Goal: Information Seeking & Learning: Check status

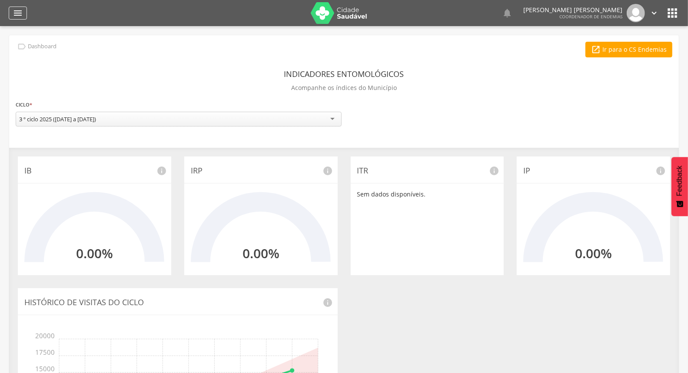
click at [22, 11] on icon "" at bounding box center [18, 13] width 10 height 10
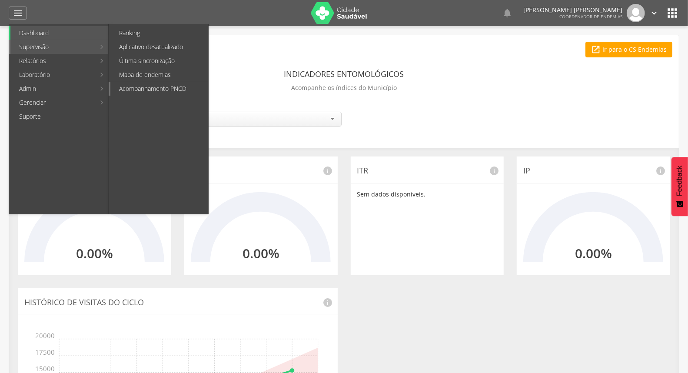
click at [168, 82] on link "Acompanhamento PNCD" at bounding box center [159, 89] width 98 height 14
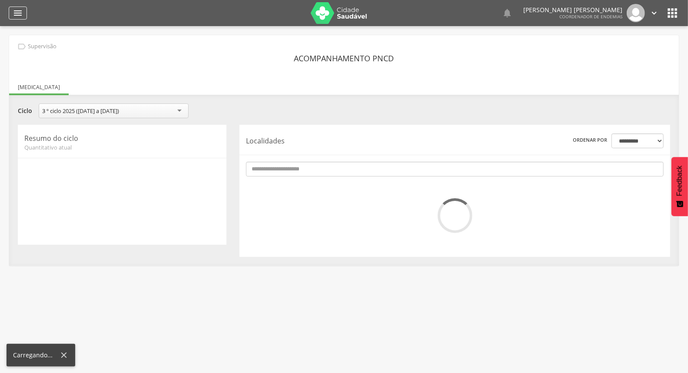
click at [10, 7] on div "" at bounding box center [18, 13] width 18 height 13
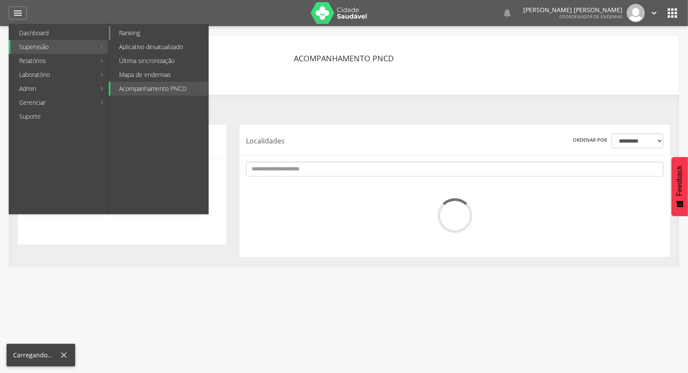
click at [153, 37] on link "Ranking" at bounding box center [159, 33] width 98 height 14
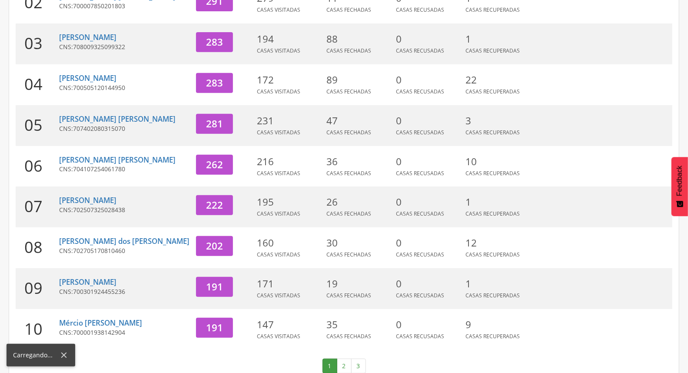
scroll to position [230, 0]
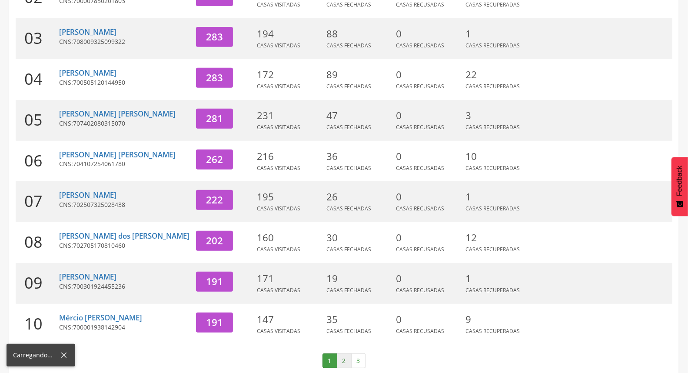
click at [341, 353] on link "2" at bounding box center [344, 360] width 15 height 15
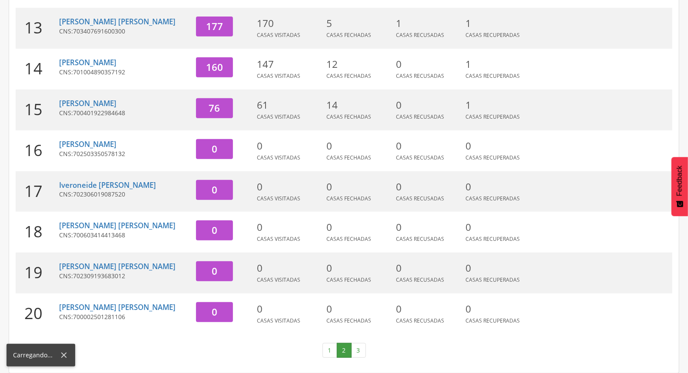
scroll to position [85, 0]
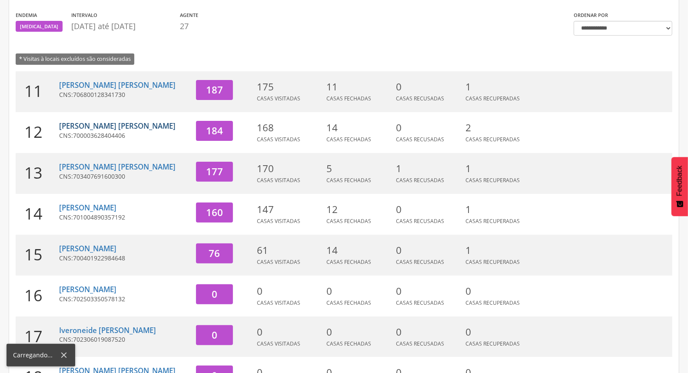
click at [109, 127] on link "[PERSON_NAME] [PERSON_NAME]" at bounding box center [117, 126] width 117 height 10
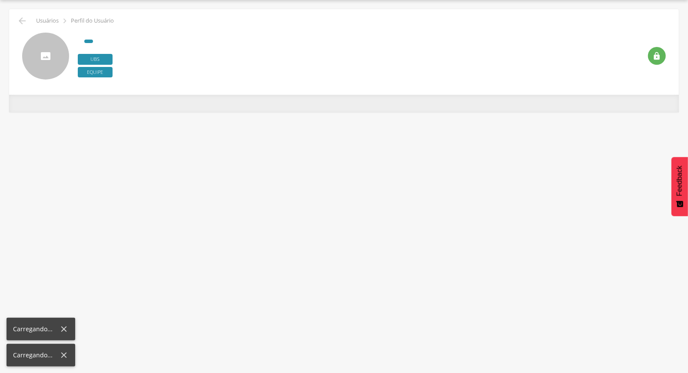
scroll to position [26, 0]
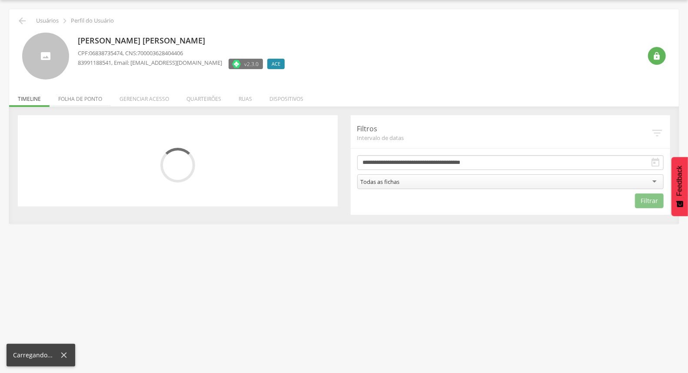
click at [92, 96] on li "Folha de ponto" at bounding box center [80, 97] width 61 height 20
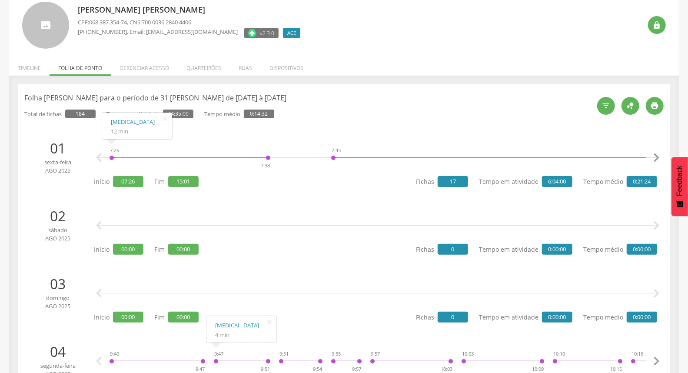
scroll to position [0, 0]
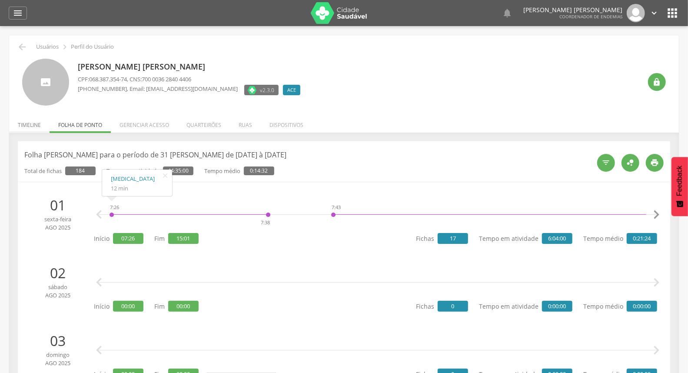
click at [33, 124] on li "Timeline" at bounding box center [29, 123] width 40 height 20
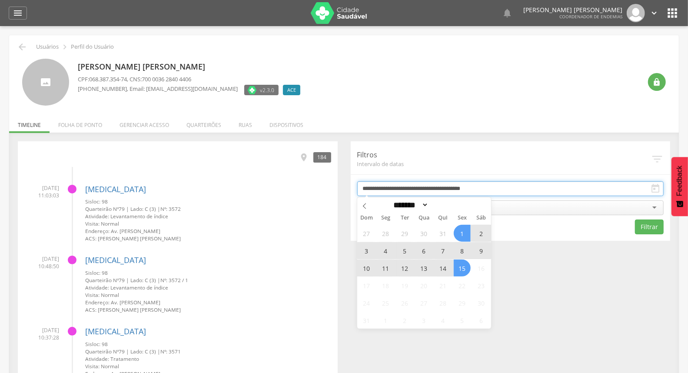
click at [405, 184] on input "**********" at bounding box center [510, 188] width 307 height 15
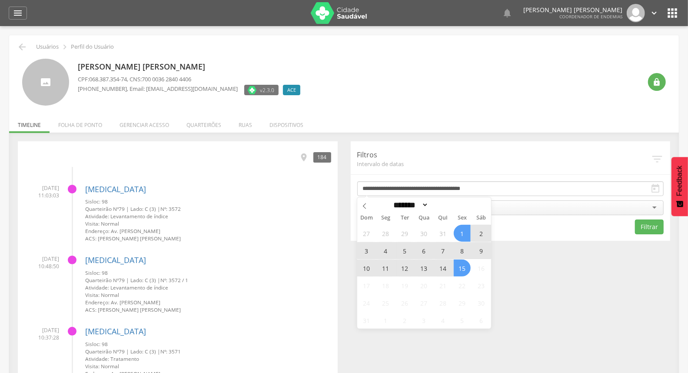
click at [446, 267] on span "14" at bounding box center [443, 268] width 17 height 17
type input "**********"
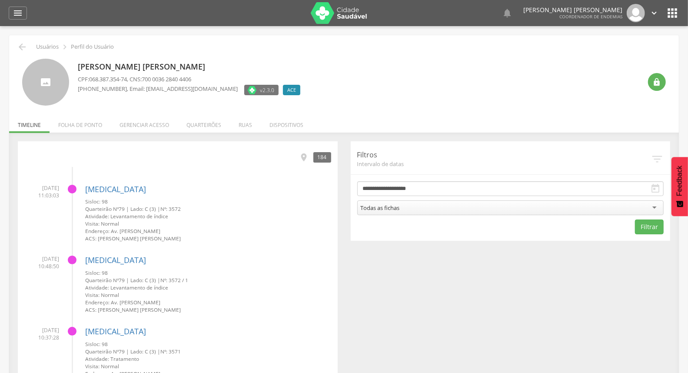
click at [464, 207] on div "Todas as fichas" at bounding box center [510, 207] width 307 height 15
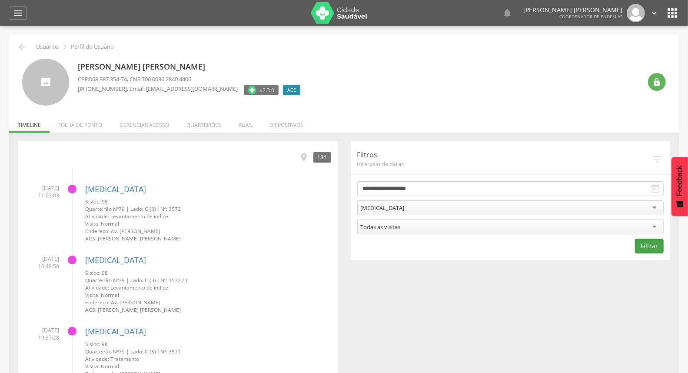
click at [662, 250] on button "Filtrar" at bounding box center [649, 246] width 29 height 15
click at [310, 154] on icon "" at bounding box center [308, 158] width 10 height 10
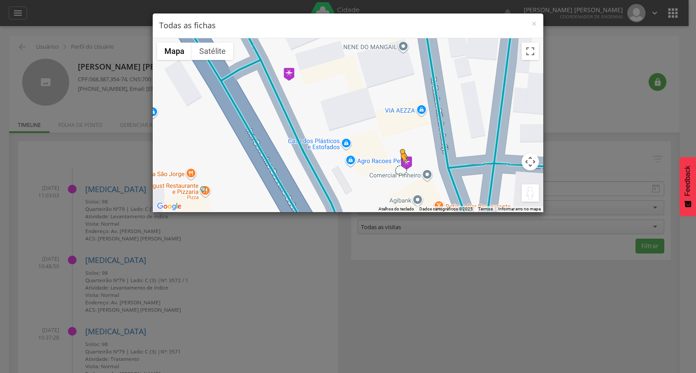
drag, startPoint x: 534, startPoint y: 194, endPoint x: 401, endPoint y: 172, distance: 134.4
click at [401, 172] on div "Pressione as teclas Alt + Enter para ativar o recurso de arrastar com o teclado…" at bounding box center [348, 125] width 390 height 174
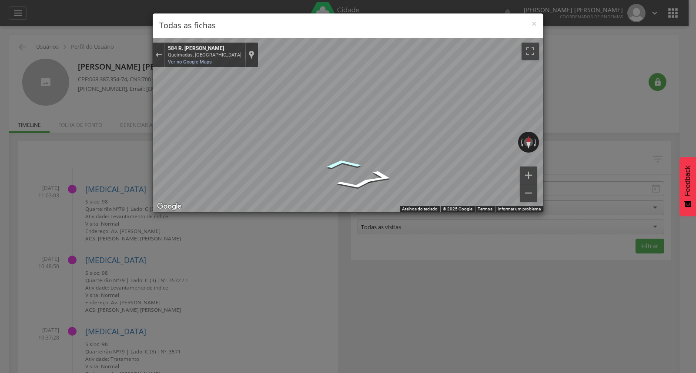
click at [346, 162] on icon "Ir para o norte, R. Eunice Ribeiro Araújo" at bounding box center [343, 164] width 58 height 15
click at [163, 52] on button "Sair do Street View" at bounding box center [158, 55] width 11 height 12
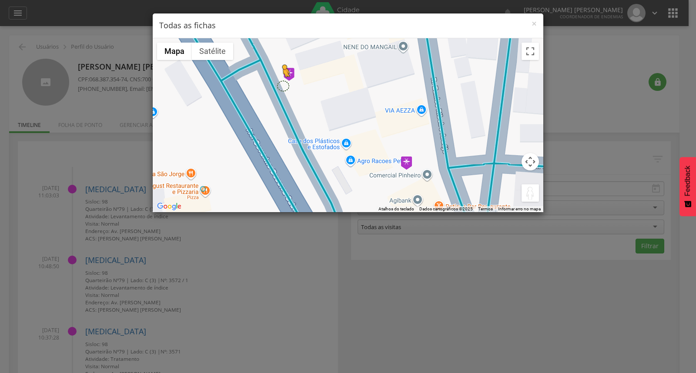
drag, startPoint x: 523, startPoint y: 196, endPoint x: 283, endPoint y: 85, distance: 265.3
click at [283, 85] on div "Pressione as teclas Alt + Enter para ativar o recurso de arrastar com o teclado…" at bounding box center [348, 125] width 390 height 174
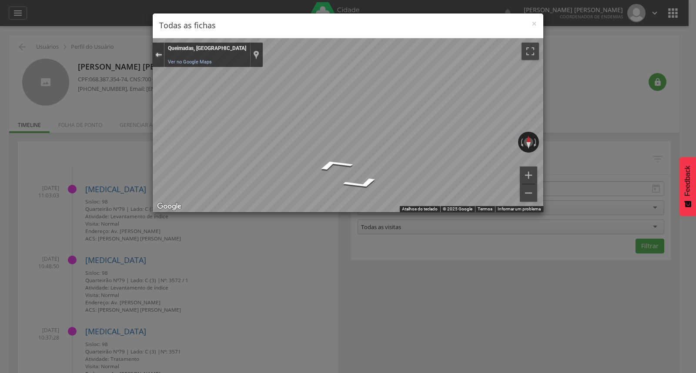
click at [157, 55] on div "Sair do Street View" at bounding box center [158, 54] width 7 height 5
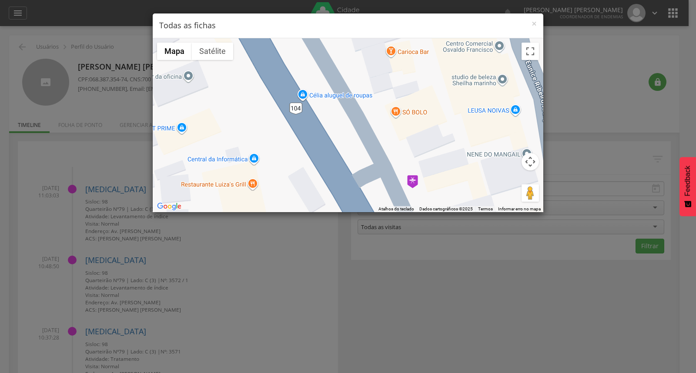
drag, startPoint x: 350, startPoint y: 90, endPoint x: 474, endPoint y: 198, distance: 163.6
click at [474, 198] on div "Carregando..." at bounding box center [348, 125] width 390 height 174
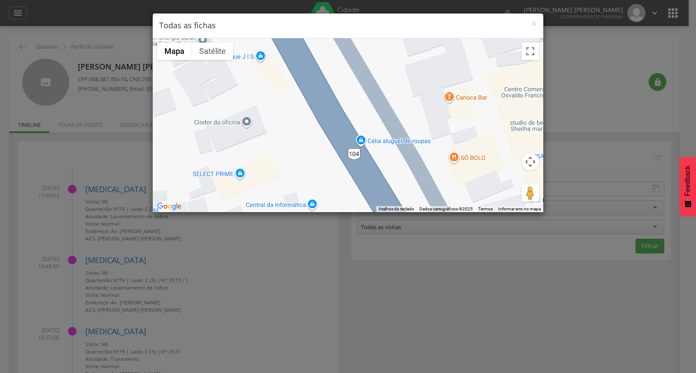
drag, startPoint x: 299, startPoint y: 105, endPoint x: 449, endPoint y: 123, distance: 151.0
click at [376, 154] on div "Carregando..." at bounding box center [348, 125] width 390 height 174
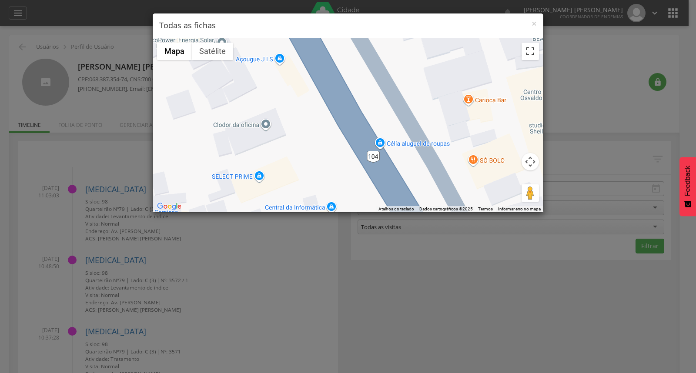
click at [531, 59] on button "Ativar a visualização em tela cheia" at bounding box center [529, 51] width 17 height 17
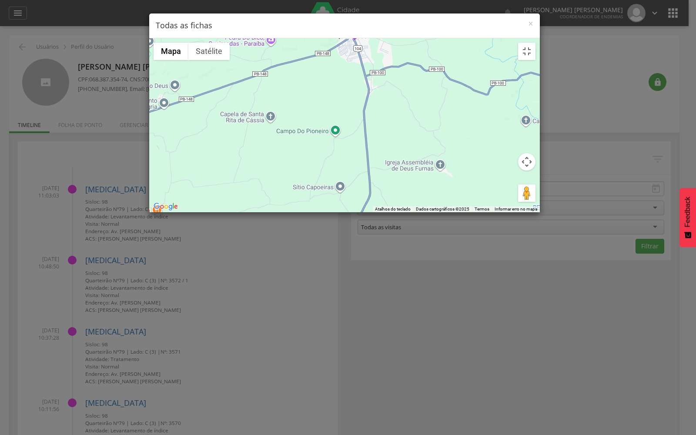
drag, startPoint x: 503, startPoint y: 197, endPoint x: 368, endPoint y: 144, distance: 144.3
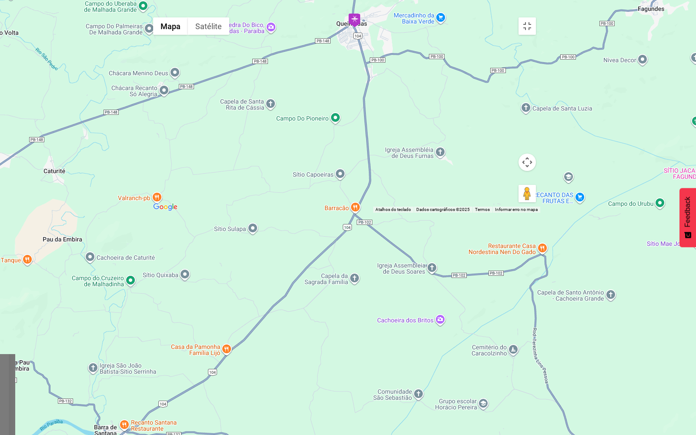
click at [394, 145] on div "Carregando..." at bounding box center [344, 113] width 391 height 200
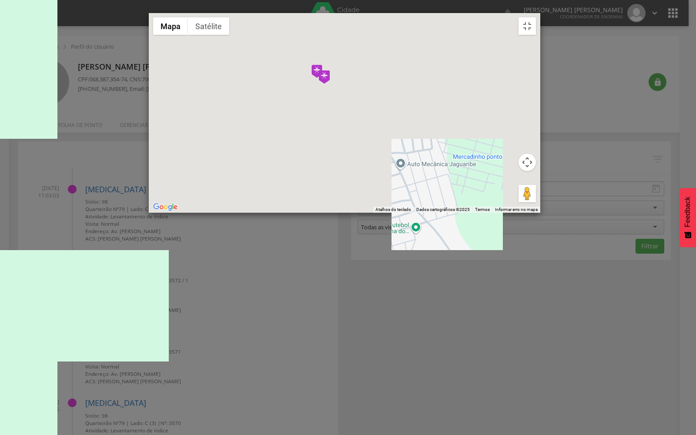
drag, startPoint x: 333, startPoint y: 100, endPoint x: 381, endPoint y: 184, distance: 96.2
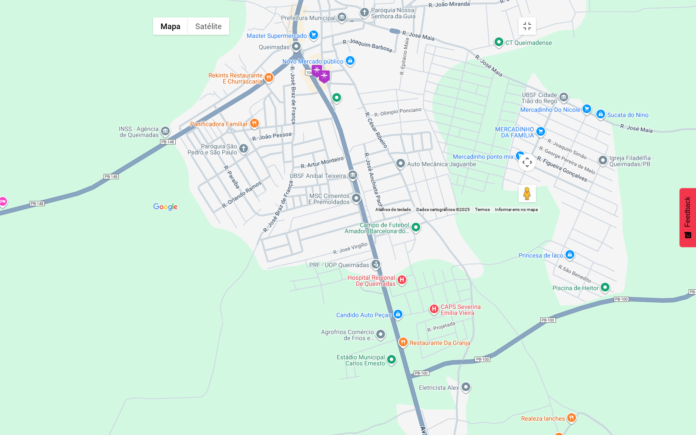
click at [381, 184] on div "Carregando..." at bounding box center [344, 113] width 391 height 200
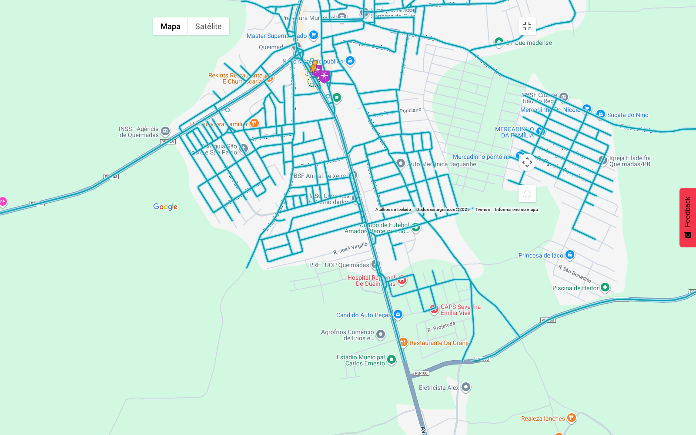
drag, startPoint x: 690, startPoint y: 422, endPoint x: 316, endPoint y: 185, distance: 442.0
click at [316, 185] on div "Pressione as teclas Alt + Enter para ativar o recurso de arrastar com o teclado…" at bounding box center [344, 113] width 391 height 200
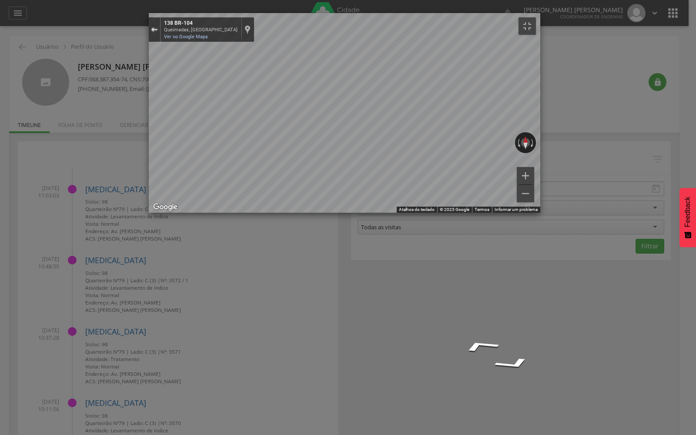
click at [151, 27] on div "Sair do Street View" at bounding box center [154, 29] width 7 height 5
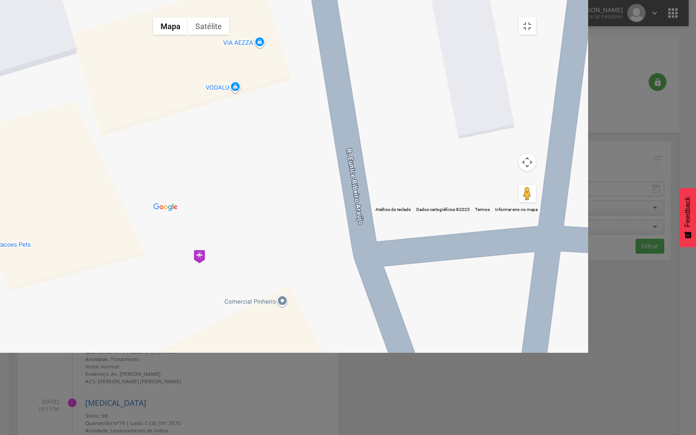
drag, startPoint x: 514, startPoint y: 279, endPoint x: 320, endPoint y: 185, distance: 216.2
click at [320, 185] on div "Para iniciar o trajeto, pressione as teclas de seta. [GEOGRAPHIC_DATA]..." at bounding box center [344, 113] width 391 height 200
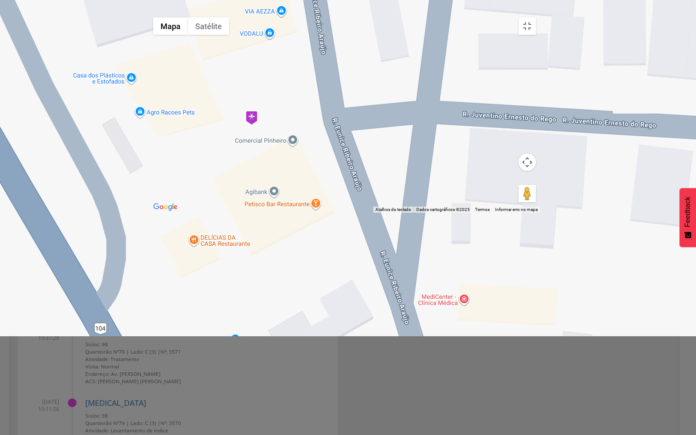
drag, startPoint x: 294, startPoint y: 296, endPoint x: 289, endPoint y: 250, distance: 46.8
click at [289, 213] on div "Para iniciar o trajeto, pressione as teclas de seta. [GEOGRAPHIC_DATA]..." at bounding box center [344, 113] width 391 height 200
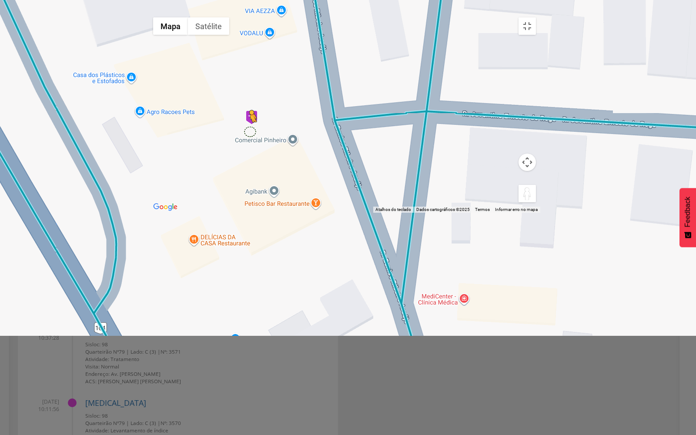
drag, startPoint x: 681, startPoint y: 418, endPoint x: 253, endPoint y: 236, distance: 465.3
click at [253, 213] on div "Para iniciar o trajeto, pressione as teclas de seta. Pressione as teclas Alt + …" at bounding box center [344, 113] width 391 height 200
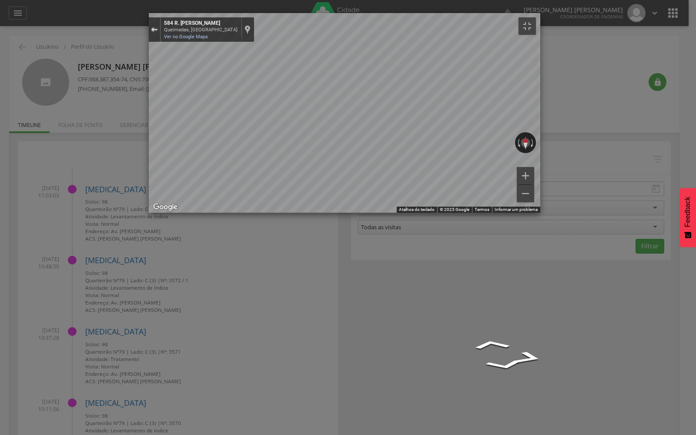
click at [151, 27] on div "Sair do Street View" at bounding box center [154, 29] width 7 height 5
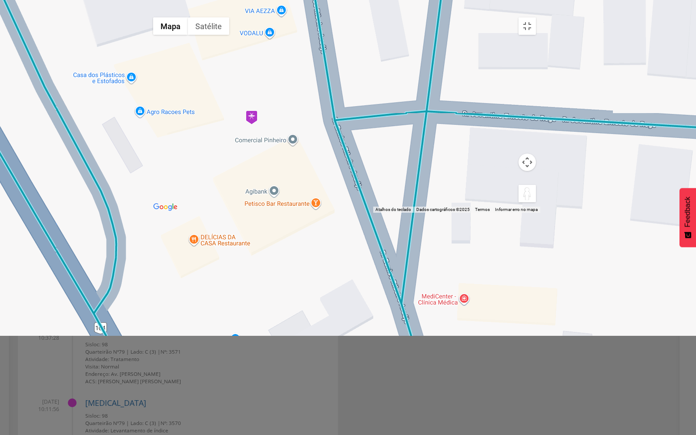
drag, startPoint x: 679, startPoint y: 418, endPoint x: 23, endPoint y: 51, distance: 751.4
click at [149, 51] on div "Pressione as teclas Alt + Enter para ativar o recurso de arrastar com o teclado…" at bounding box center [344, 113] width 391 height 200
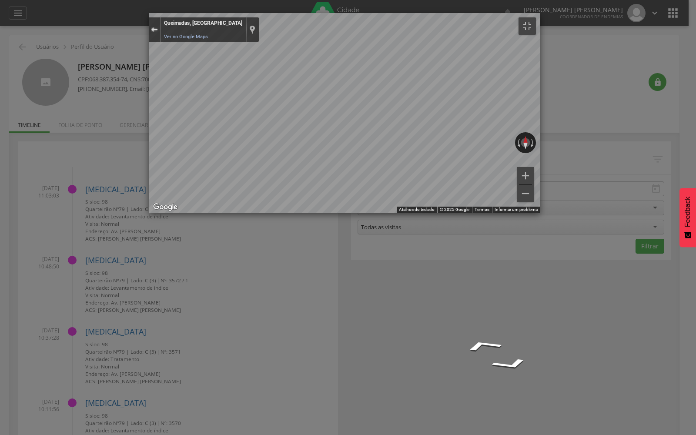
click at [149, 24] on button "Sair do Street View" at bounding box center [154, 30] width 11 height 12
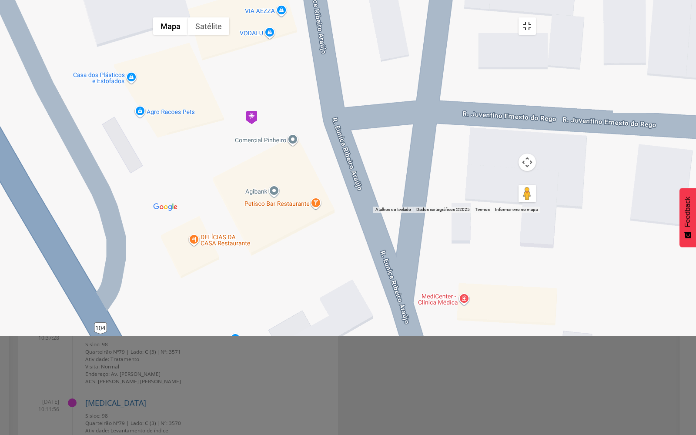
click at [536, 18] on button "Ativar a visualização em tela cheia" at bounding box center [526, 25] width 17 height 17
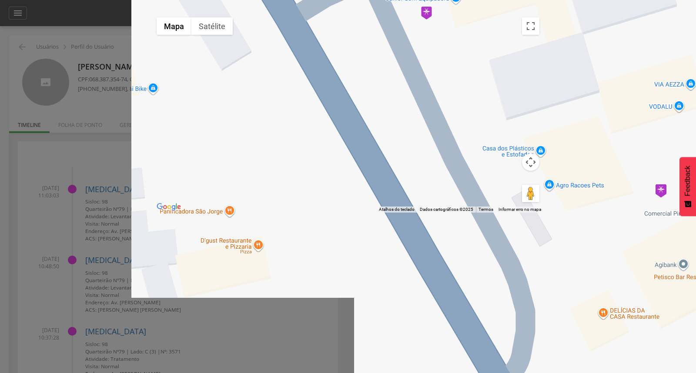
drag, startPoint x: 284, startPoint y: 103, endPoint x: 688, endPoint y: 176, distance: 410.8
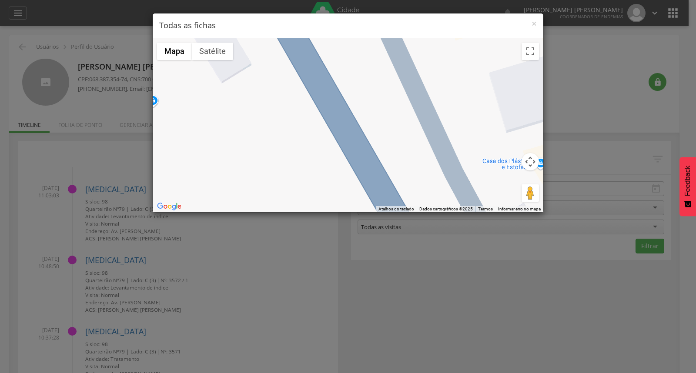
click at [688, 176] on body " Dashboard Supervisão Ranking Aplicativo desatualizado Última sincronização Ma…" at bounding box center [348, 186] width 696 height 373
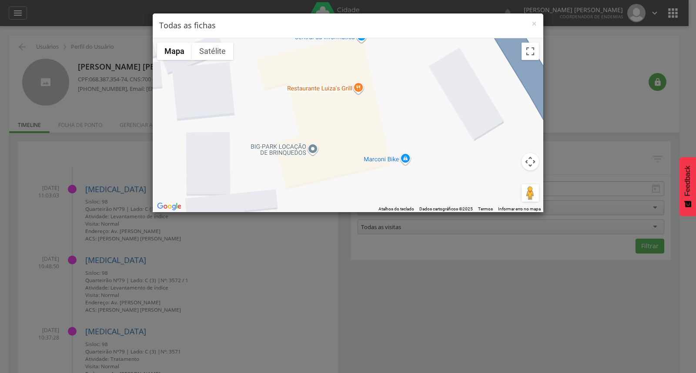
drag, startPoint x: 277, startPoint y: 118, endPoint x: 530, endPoint y: 177, distance: 260.1
click at [530, 177] on div "Carregando..." at bounding box center [348, 125] width 390 height 174
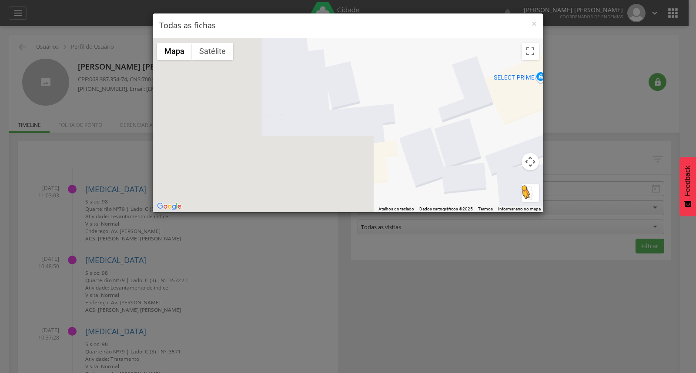
drag, startPoint x: 213, startPoint y: 98, endPoint x: 533, endPoint y: 197, distance: 335.4
click at [533, 197] on div "Pressione as teclas Alt + Enter para ativar o recurso de arrastar com o teclado…" at bounding box center [348, 125] width 390 height 174
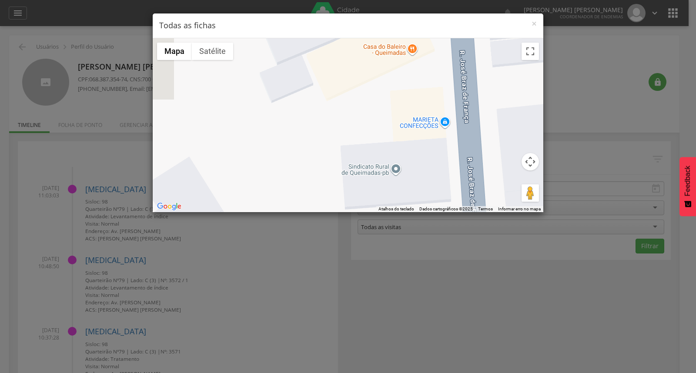
drag, startPoint x: 296, startPoint y: 120, endPoint x: 542, endPoint y: 196, distance: 257.0
click at [542, 196] on div "Carregando..." at bounding box center [348, 125] width 390 height 174
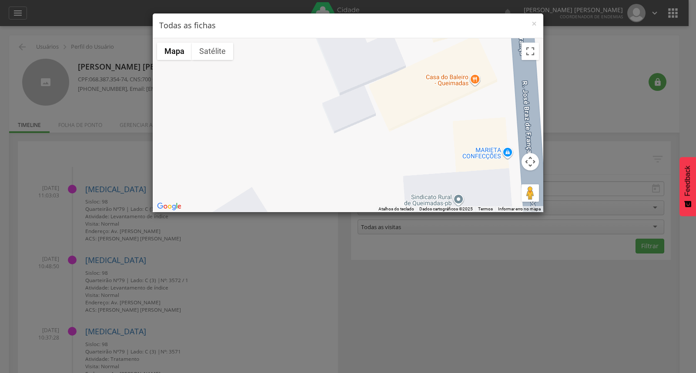
drag, startPoint x: 300, startPoint y: 143, endPoint x: 509, endPoint y: 212, distance: 220.1
click at [508, 212] on div "× Todas as fichas ← Mover para a esquerda → Mover para a direita ↑ Mover para c…" at bounding box center [347, 113] width 391 height 200
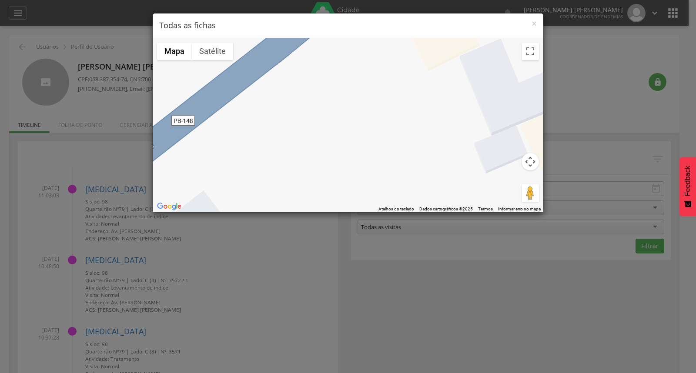
drag, startPoint x: 478, startPoint y: 134, endPoint x: 253, endPoint y: 70, distance: 234.5
click at [251, 70] on div "Carregando..." at bounding box center [348, 125] width 390 height 174
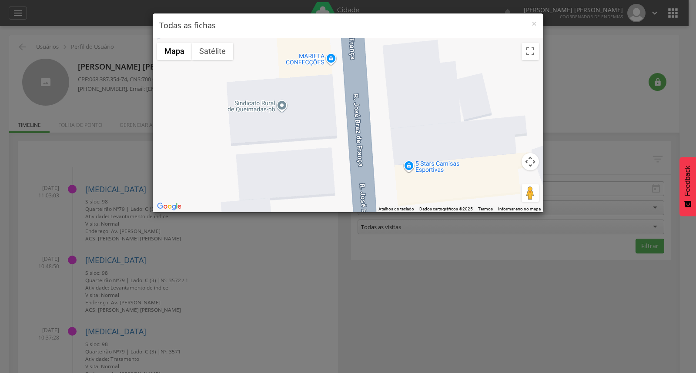
drag, startPoint x: 367, startPoint y: 116, endPoint x: 257, endPoint y: 61, distance: 122.3
click at [257, 61] on div "Carregando..." at bounding box center [348, 125] width 390 height 174
click at [533, 22] on span "×" at bounding box center [533, 23] width 5 height 12
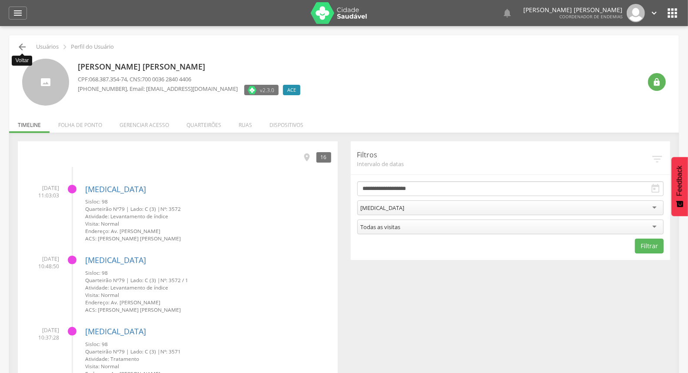
click at [24, 48] on icon "" at bounding box center [22, 47] width 10 height 10
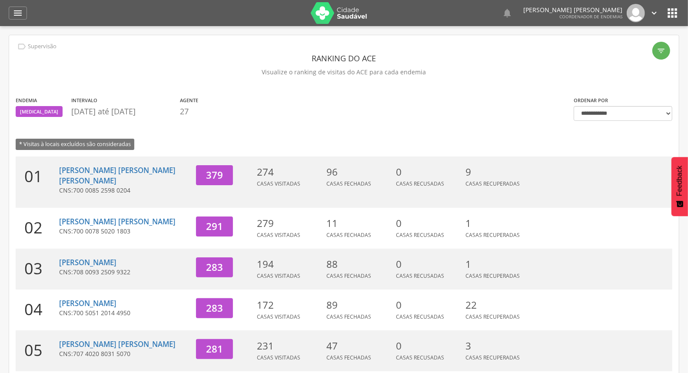
click at [658, 9] on icon "" at bounding box center [654, 13] width 10 height 10
click at [614, 48] on link "Sair" at bounding box center [624, 50] width 69 height 11
